Goal: Transaction & Acquisition: Book appointment/travel/reservation

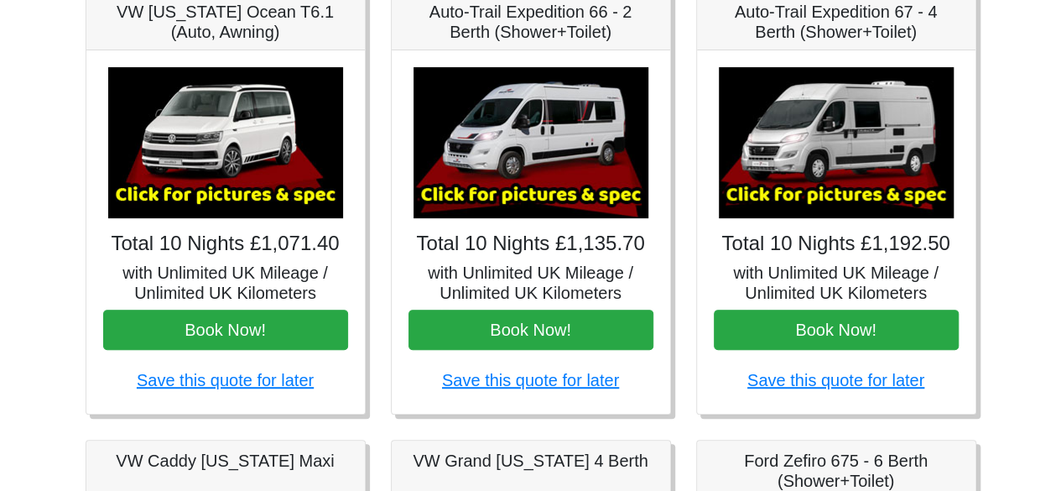
scroll to position [300, 0]
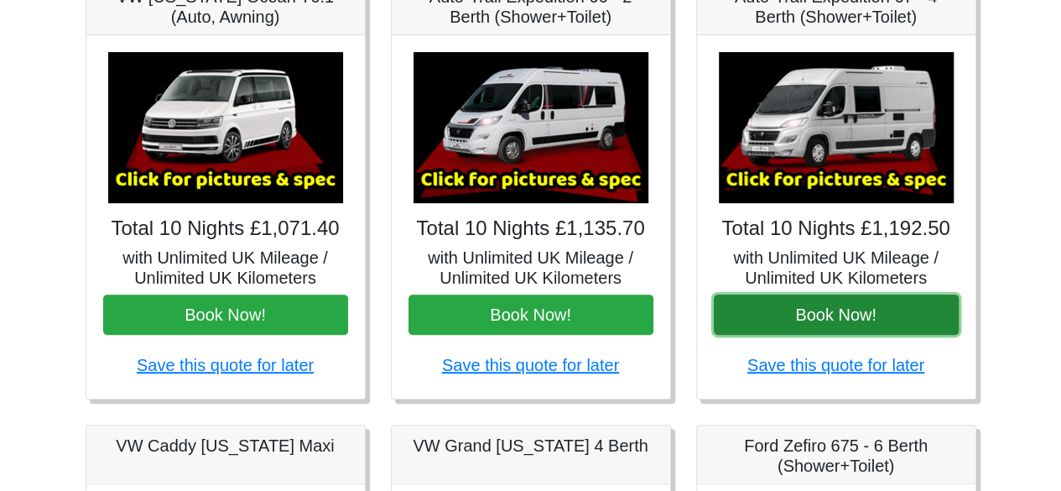
click at [832, 311] on button "Book Now!" at bounding box center [836, 314] width 245 height 40
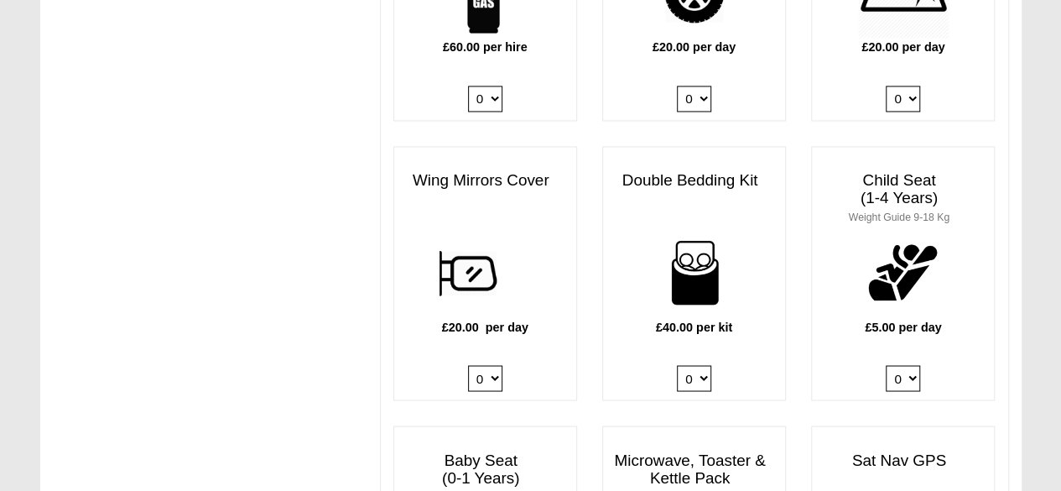
scroll to position [1376, 0]
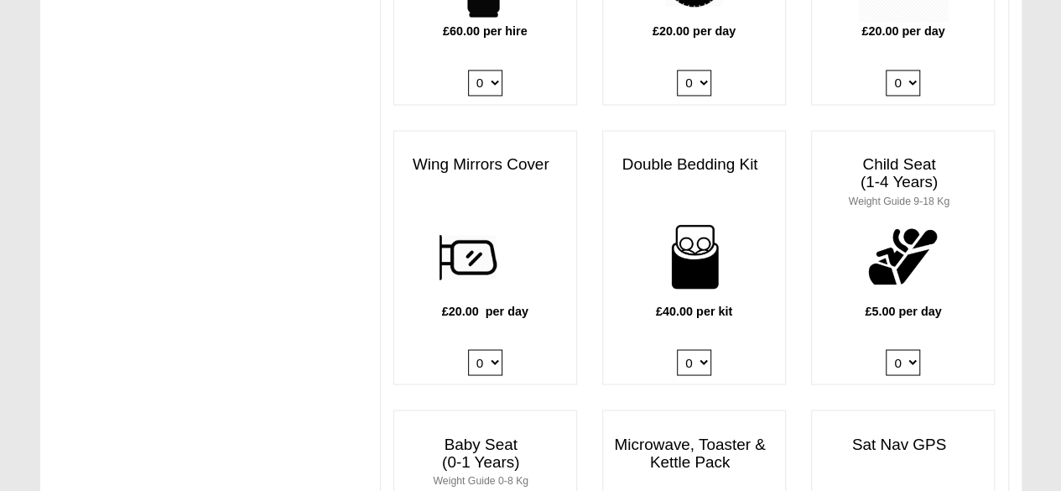
click at [698, 349] on select "0 1 2 3 4" at bounding box center [694, 362] width 34 height 26
select select "Double Bedding Kit x QTY 1 @ 40.00 GBP per kit."
click at [677, 349] on select "0 1 2 3 4" at bounding box center [694, 362] width 34 height 26
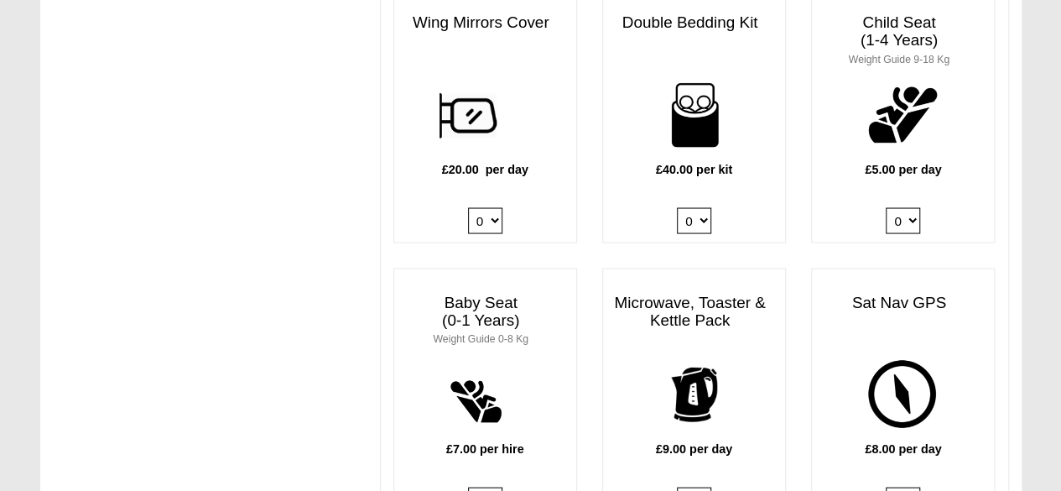
scroll to position [1524, 0]
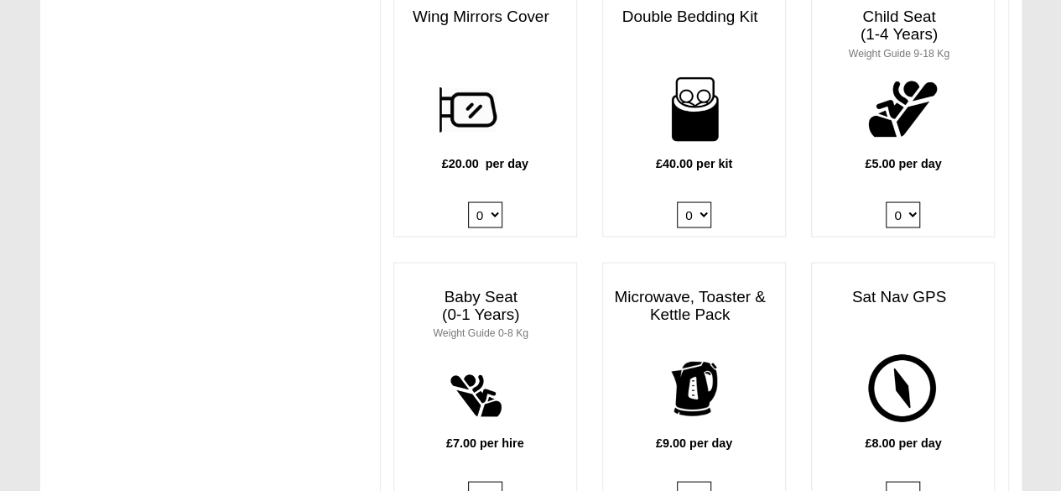
click at [914, 201] on select "0 1 2 3 4" at bounding box center [903, 214] width 34 height 26
select select "Child Seat (1-4 Years) x QTY 1 @ 5.00 GBP each."
click at [886, 201] on select "0 1 2 3 4" at bounding box center [903, 214] width 34 height 26
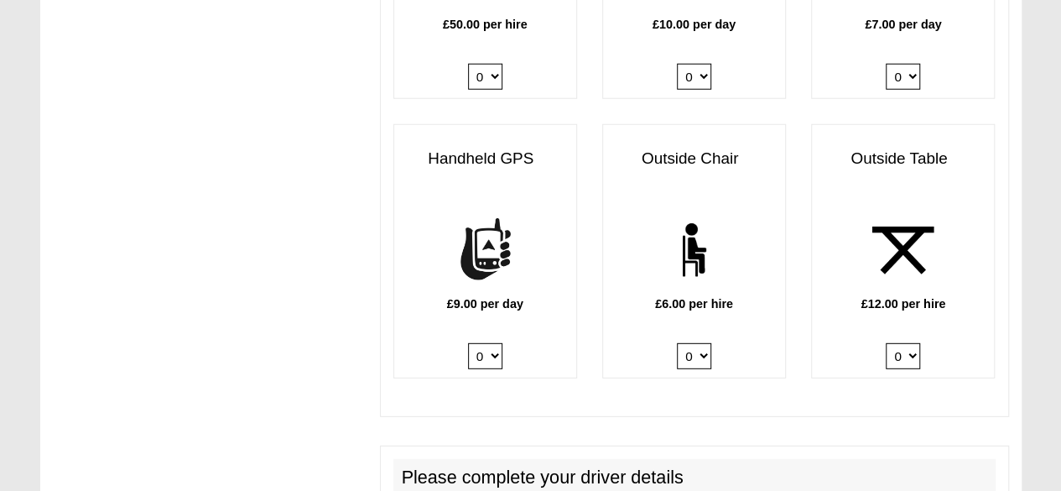
scroll to position [2221, 0]
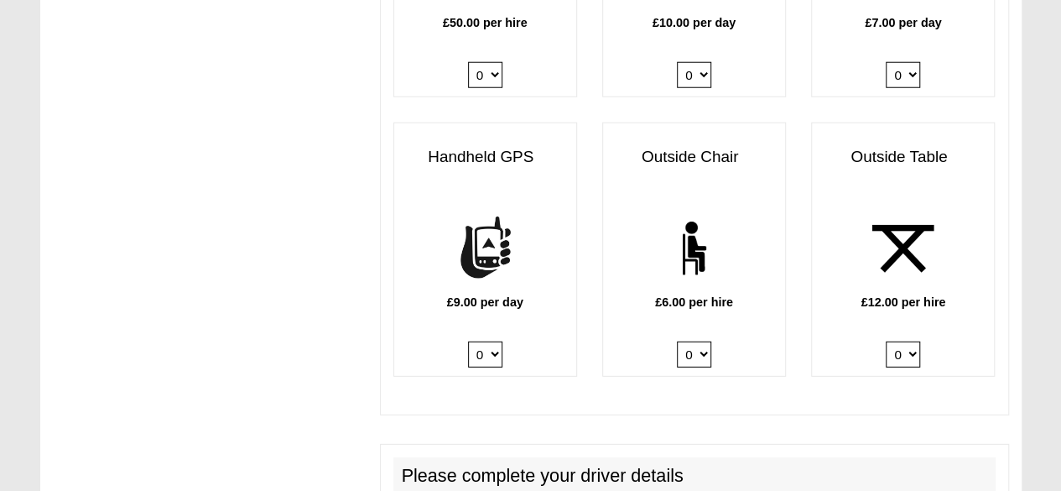
click at [711, 330] on div "£6.00 per hire 0 1 2 3 4 5 6" at bounding box center [694, 289] width 182 height 173
click at [703, 341] on select "0 1 2 3 4 5 6" at bounding box center [694, 354] width 34 height 26
select select "Outside Chair x QTY 2 @ 6.00 GBP per hire."
click at [677, 341] on select "0 1 2 3 4 5 6" at bounding box center [694, 354] width 34 height 26
click at [907, 341] on select "0 1 2" at bounding box center [903, 354] width 34 height 26
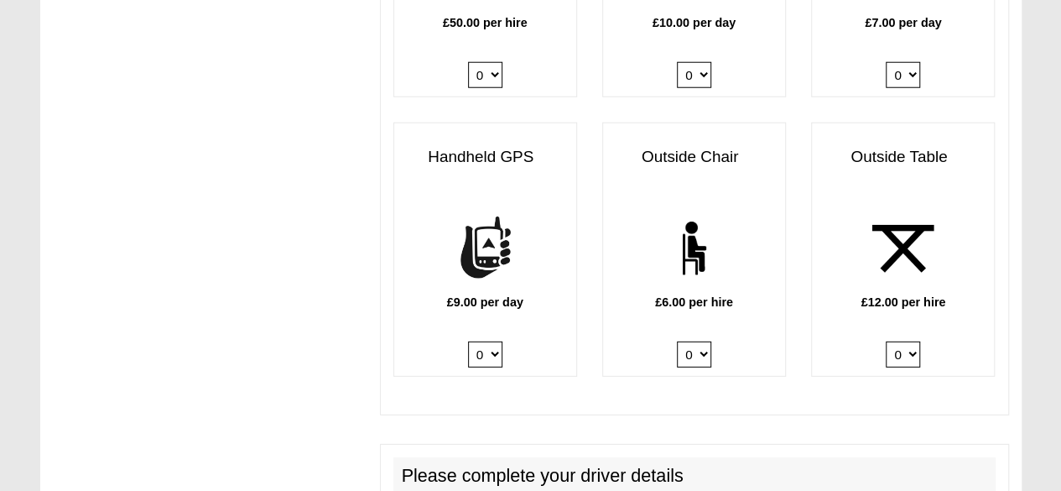
select select "Outside Table x QTY 1 @ 12.00 GBP per hire."
click at [886, 341] on select "0 1 2" at bounding box center [903, 354] width 34 height 26
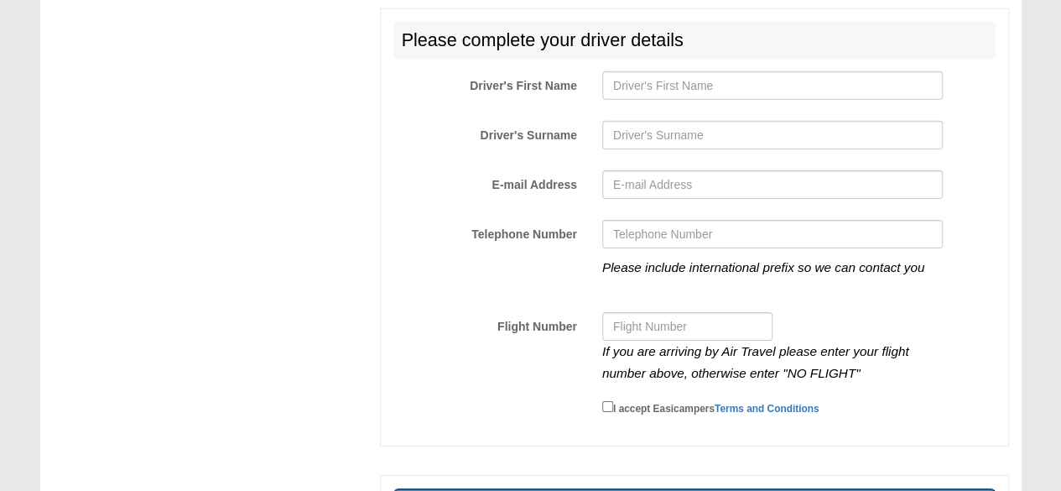
scroll to position [2635, 0]
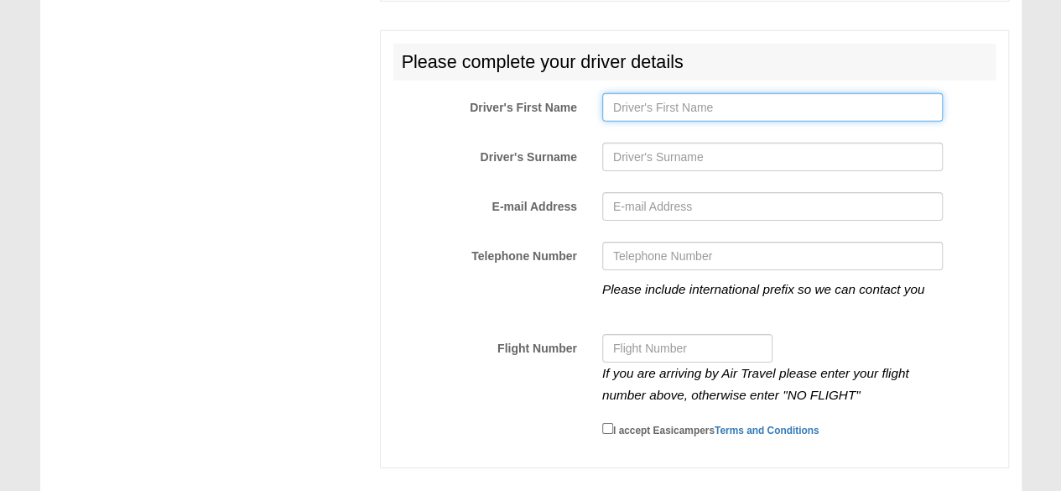
click at [703, 93] on input "Driver's First Name" at bounding box center [772, 107] width 340 height 29
type input "Martin"
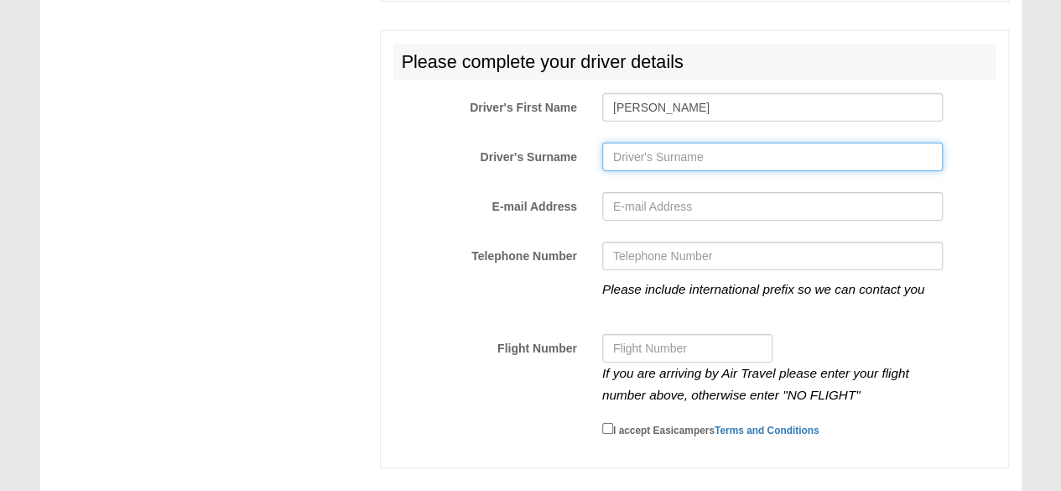
type input "Glavić"
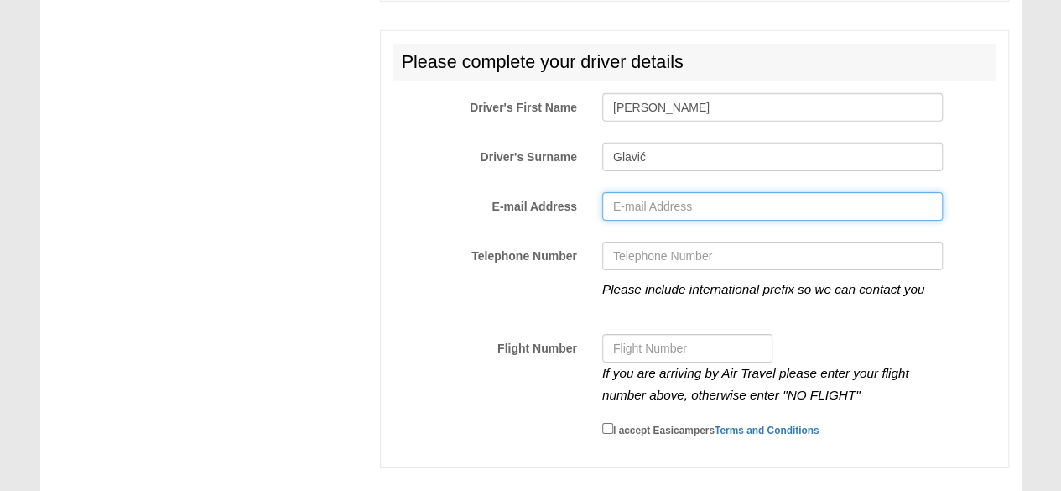
type input "martin@saorsa.hr"
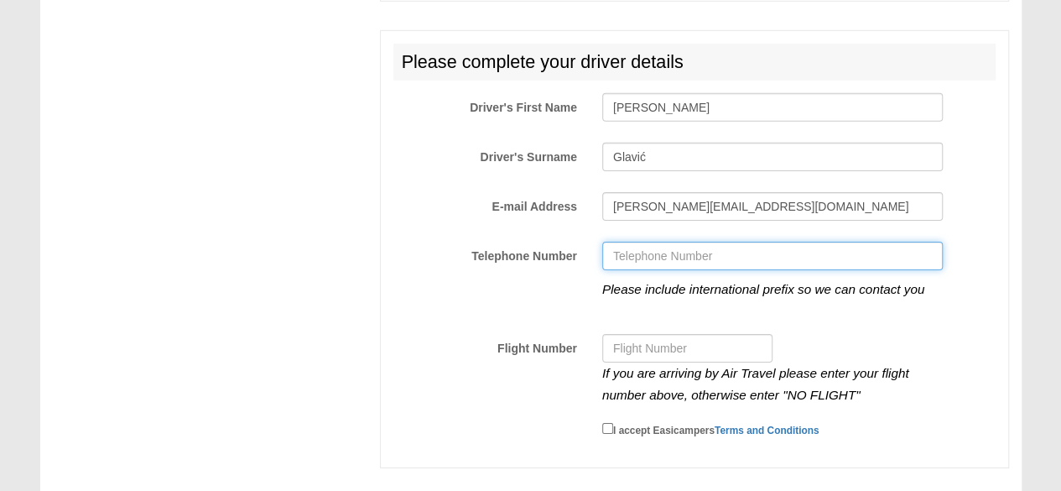
type input "+385913336634"
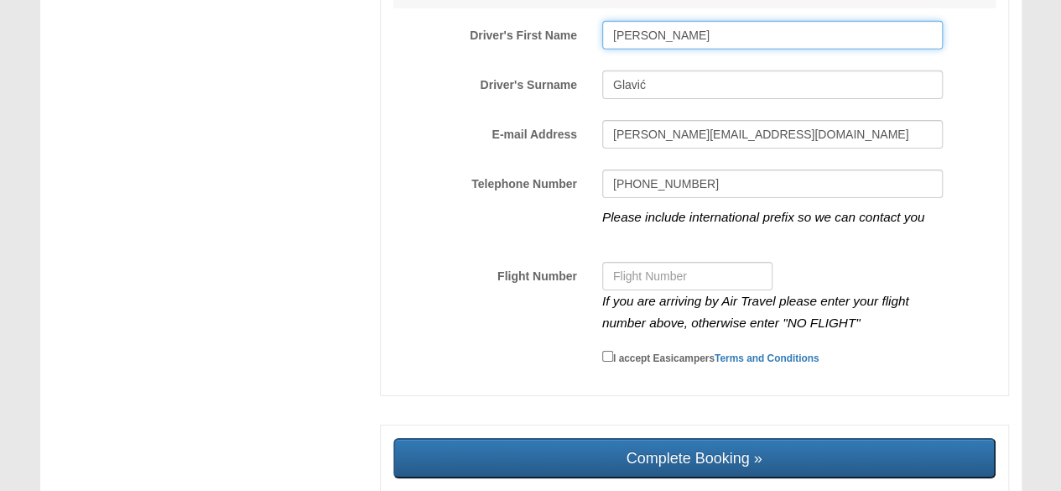
scroll to position [2707, 0]
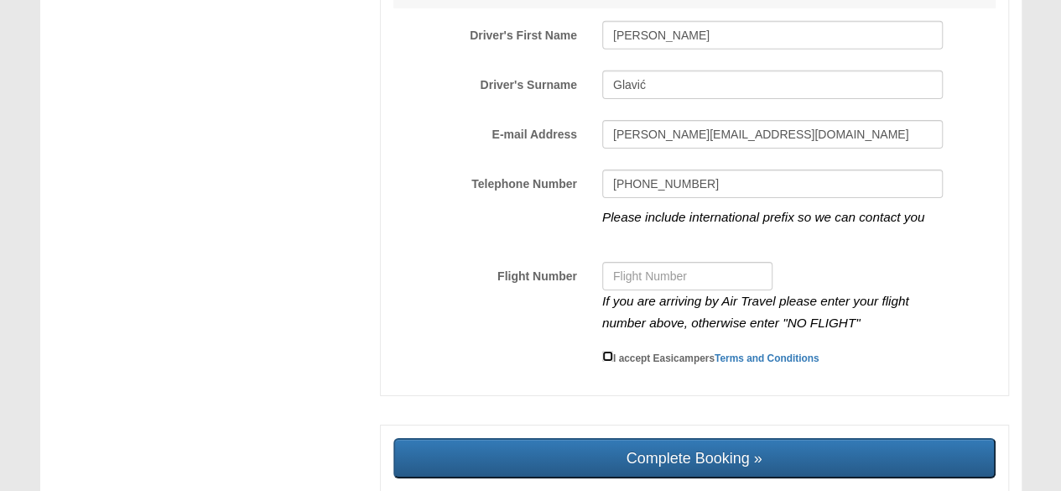
click at [610, 351] on input "I accept Easicampers Terms and Conditions" at bounding box center [607, 356] width 11 height 11
checkbox input "true"
click at [647, 262] on input "Flight Number" at bounding box center [687, 276] width 170 height 29
paste input "FR1653"
type input "FR1653"
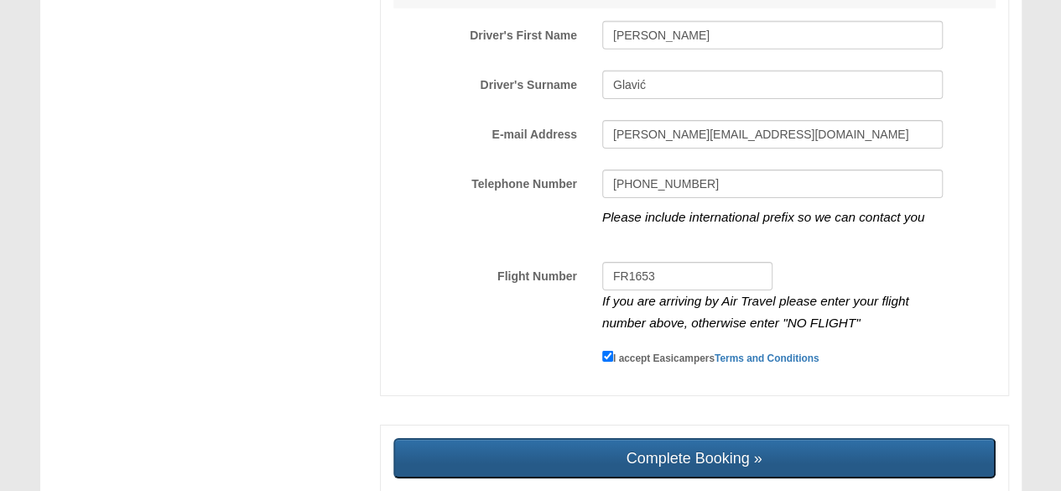
drag, startPoint x: 675, startPoint y: 413, endPoint x: 679, endPoint y: 427, distance: 14.1
click at [679, 427] on div "Complete Booking »" at bounding box center [694, 457] width 629 height 67
click at [679, 438] on input "Complete Booking »" at bounding box center [694, 458] width 602 height 40
type input "Sending, please wait..."
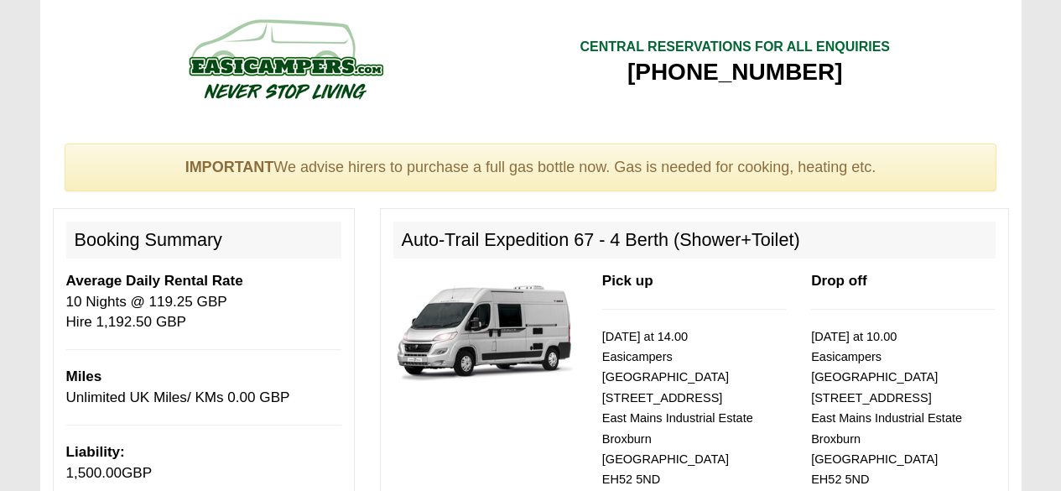
select select "Double Bedding Kit x QTY 1 @ 40.00 GBP per kit."
select select "Child Seat (1-4 Years) x QTY 1 @ 5.00 GBP each."
select select "Outside Chair x QTY 2 @ 6.00 GBP per hire."
select select "Outside Table x QTY 1 @ 12.00 GBP per hire."
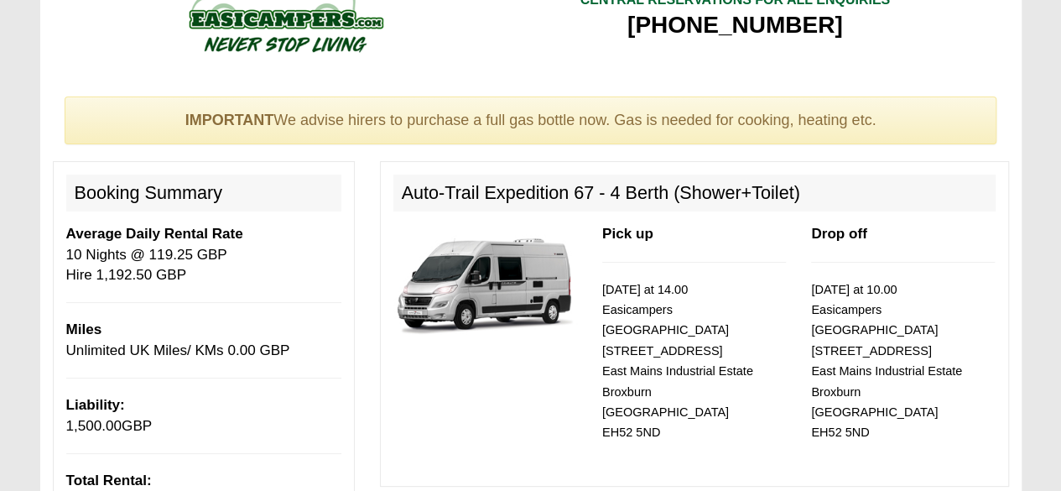
scroll to position [49, 0]
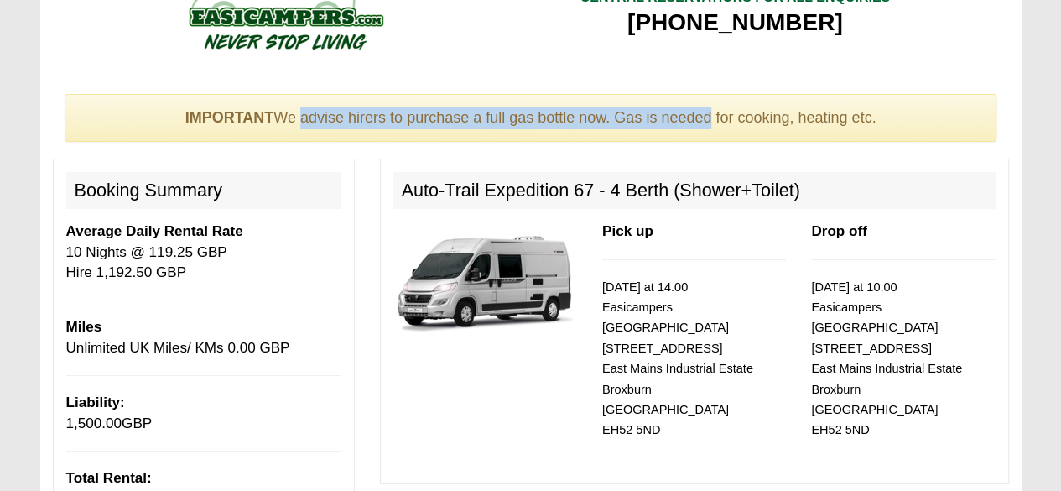
drag, startPoint x: 300, startPoint y: 117, endPoint x: 709, endPoint y: 101, distance: 408.6
click at [709, 101] on div "IMPORTANT We advise hirers to purchase a full gas bottle now. Gas is needed for…" at bounding box center [531, 118] width 932 height 49
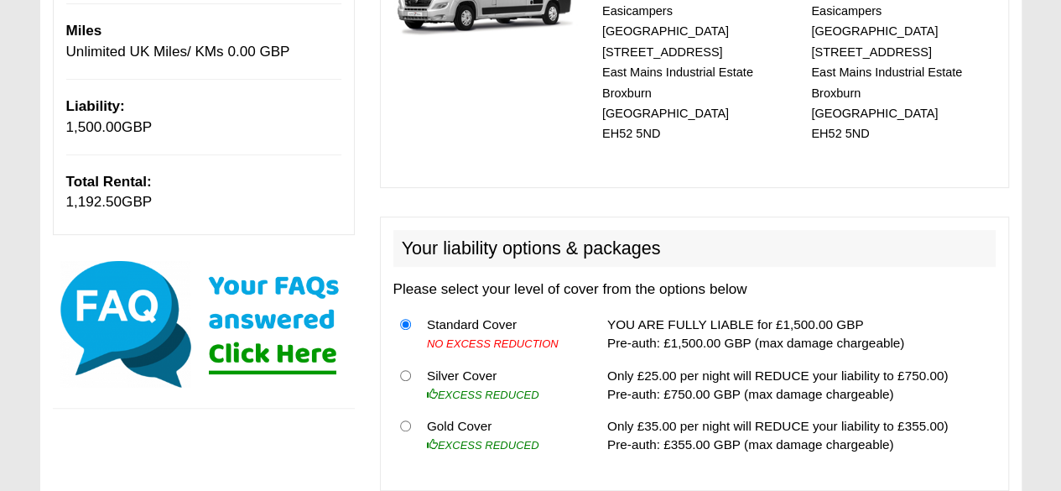
scroll to position [0, 0]
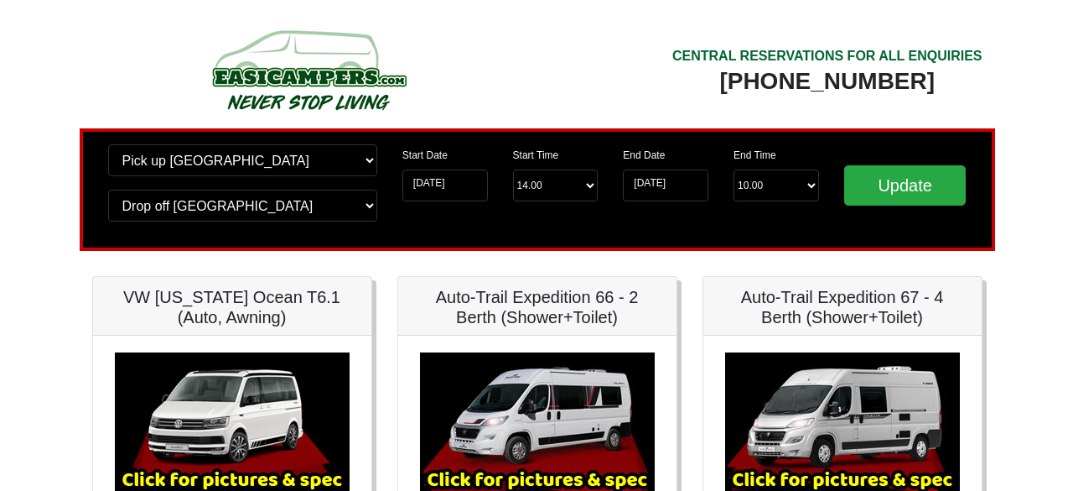
scroll to position [300, 0]
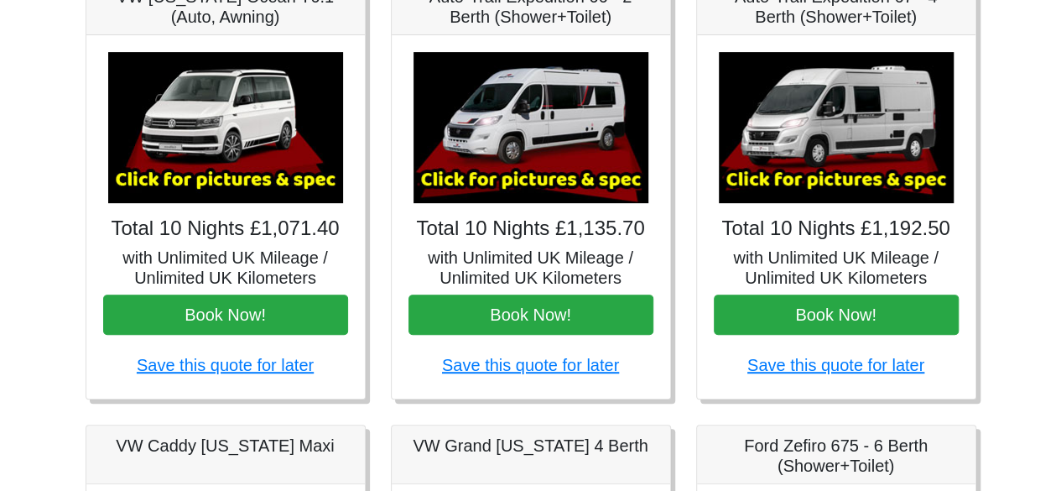
click at [507, 132] on img at bounding box center [530, 127] width 235 height 151
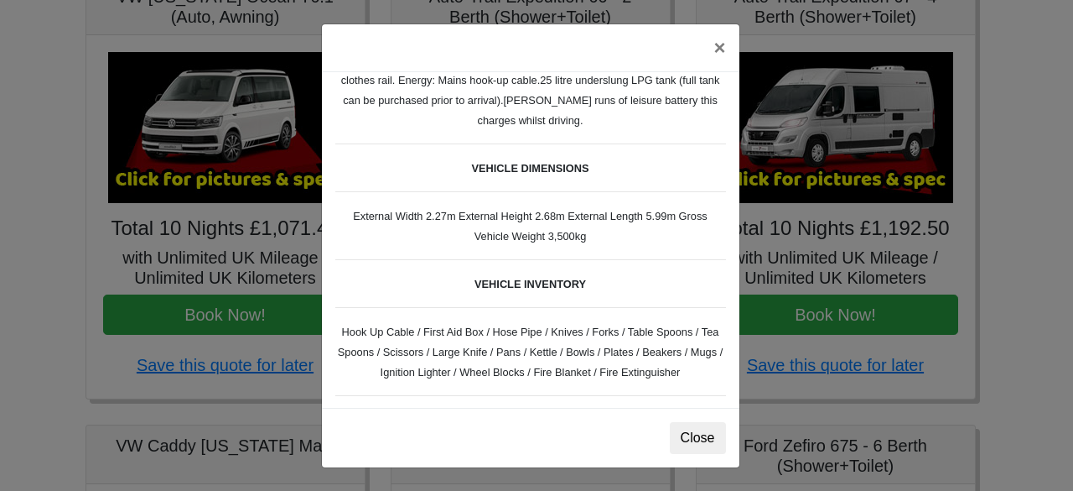
scroll to position [498, 0]
drag, startPoint x: 352, startPoint y: 209, endPoint x: 604, endPoint y: 237, distance: 253.2
click at [604, 237] on div "Fiat [PERSON_NAME] L 2 Spec TECHNICAL DATA Engine: Fiat Ducato 115bhp, 2 litre …" at bounding box center [531, 239] width 418 height 335
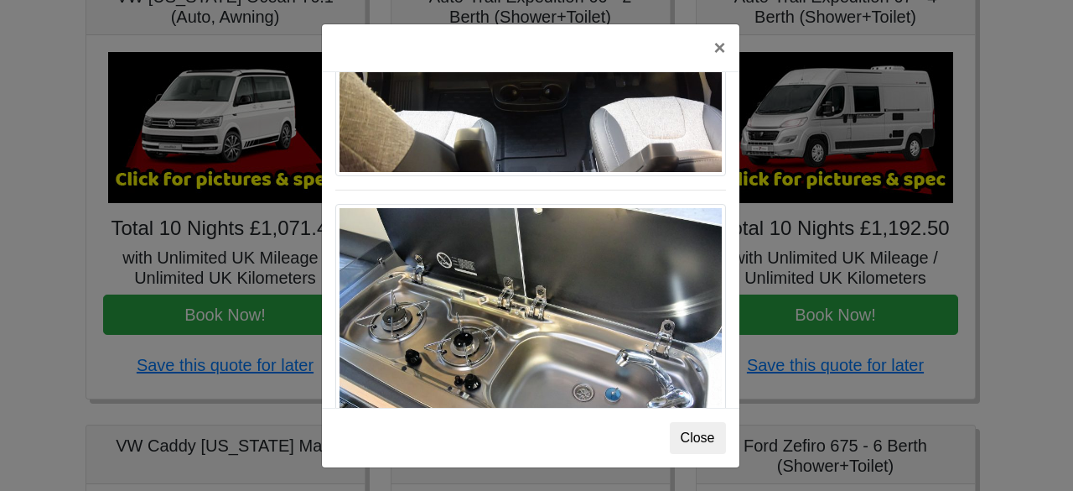
scroll to position [1739, 0]
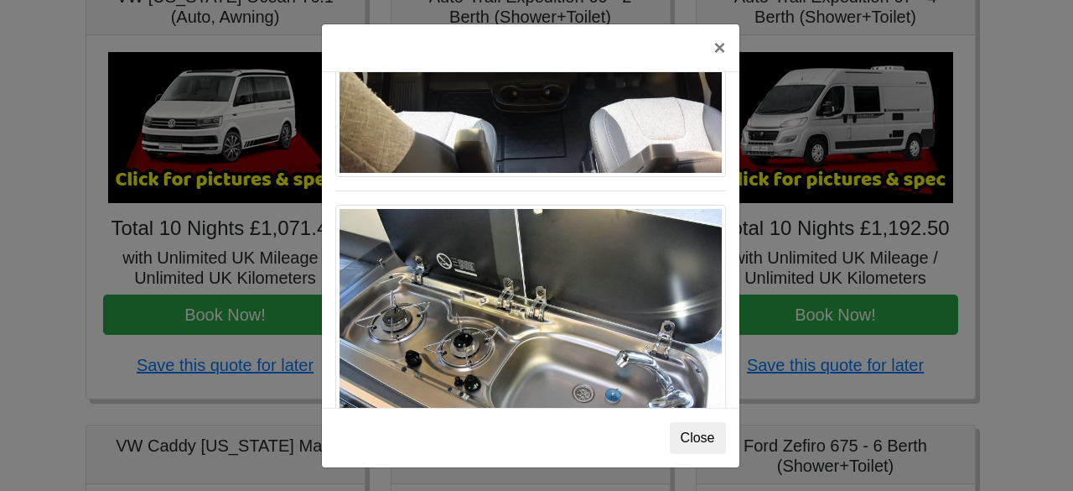
click at [417, 248] on img at bounding box center [530, 320] width 391 height 231
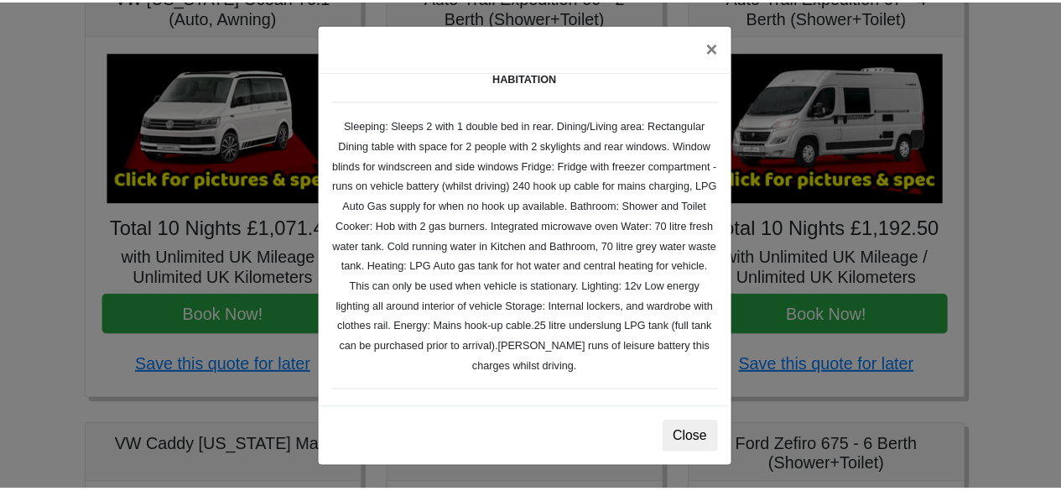
scroll to position [0, 0]
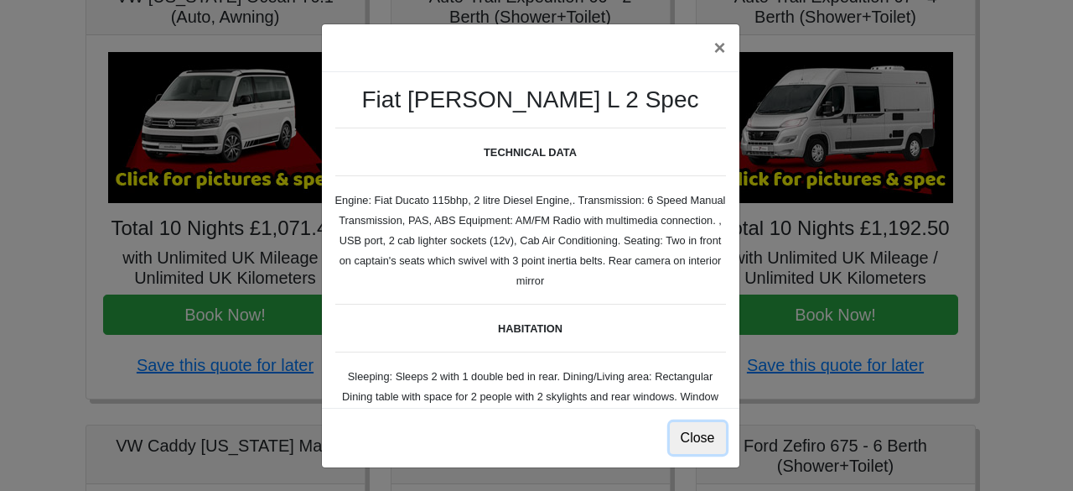
click at [704, 439] on button "Close" at bounding box center [698, 438] width 56 height 32
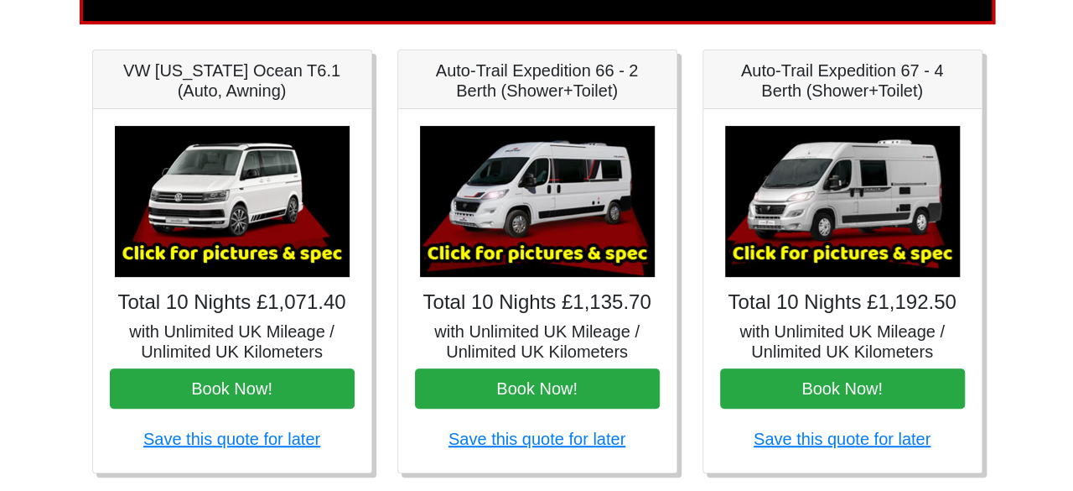
scroll to position [241, 0]
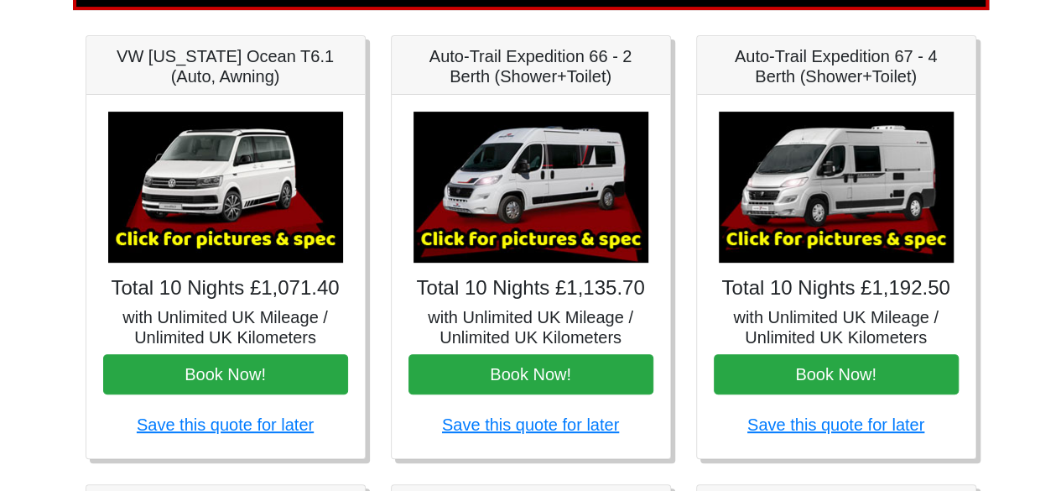
click at [830, 214] on img at bounding box center [836, 187] width 235 height 151
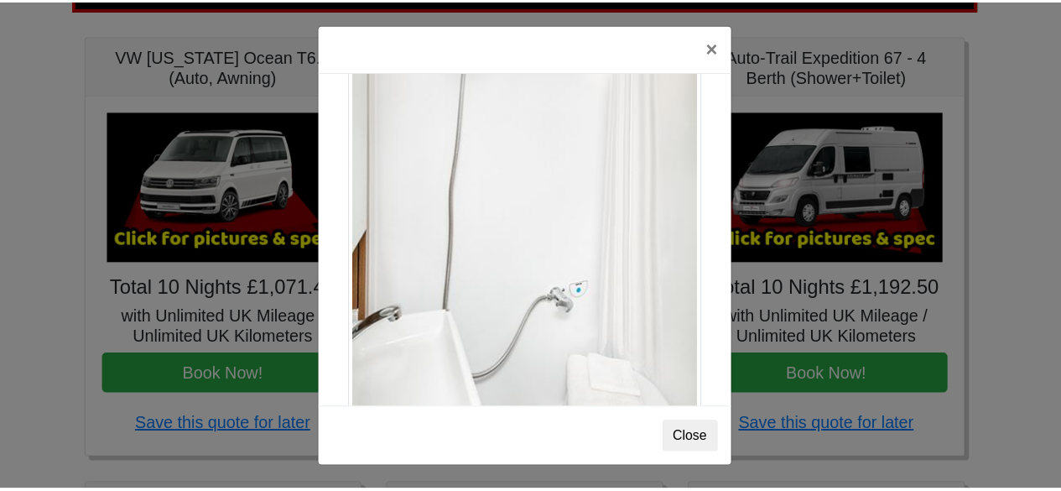
scroll to position [2266, 0]
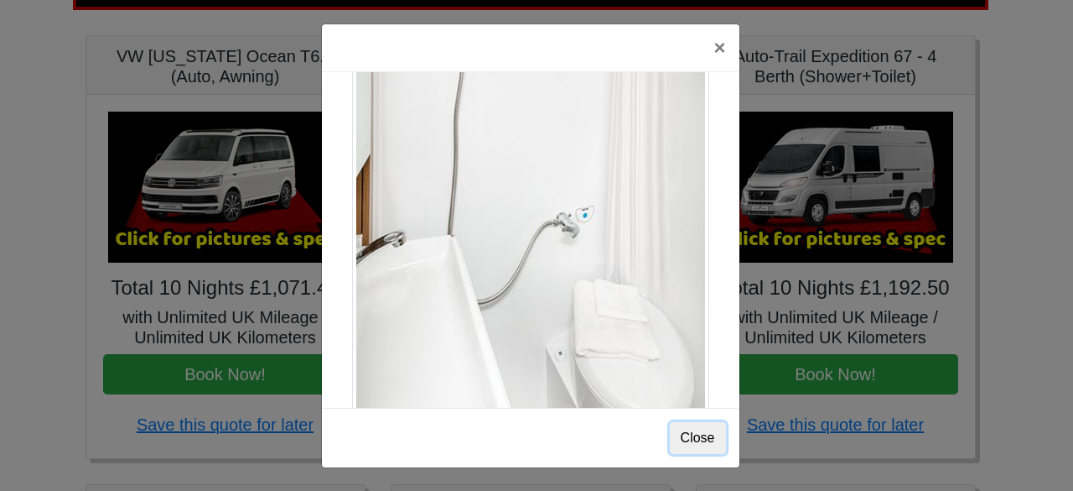
click at [685, 431] on button "Close" at bounding box center [698, 438] width 56 height 32
